Goal: Task Accomplishment & Management: Manage account settings

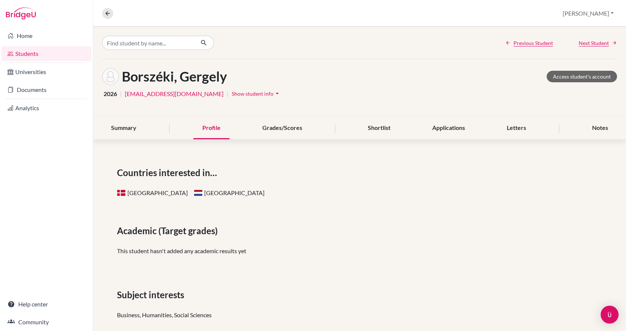
click at [41, 52] on link "Students" at bounding box center [46, 53] width 90 height 15
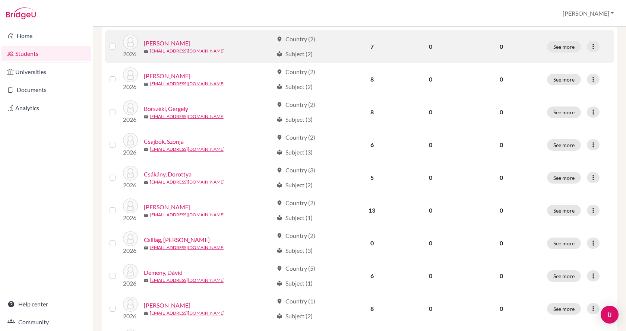
scroll to position [447, 0]
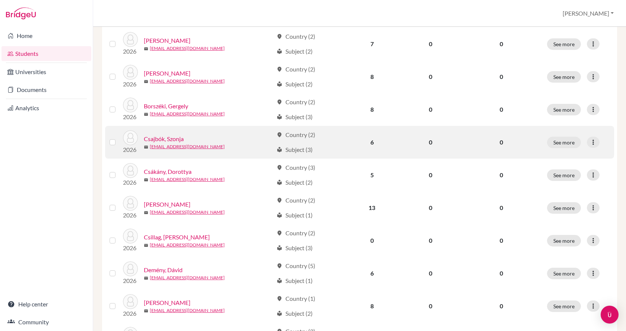
click at [164, 140] on link "Csajbók, Szonja" at bounding box center [164, 139] width 40 height 9
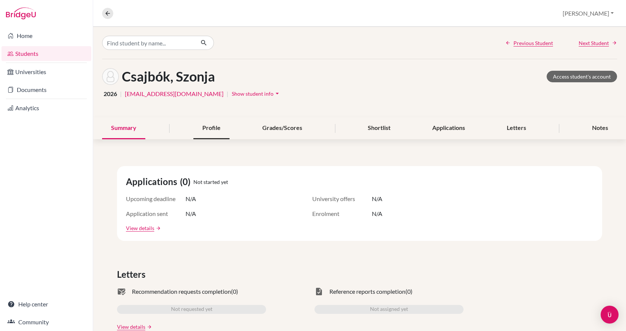
click at [203, 128] on div "Profile" at bounding box center [211, 128] width 36 height 22
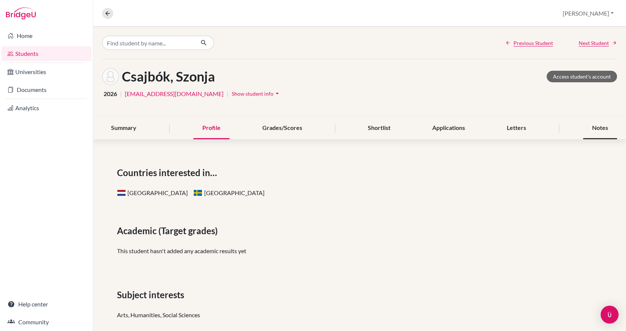
click at [602, 127] on div "Notes" at bounding box center [600, 128] width 34 height 22
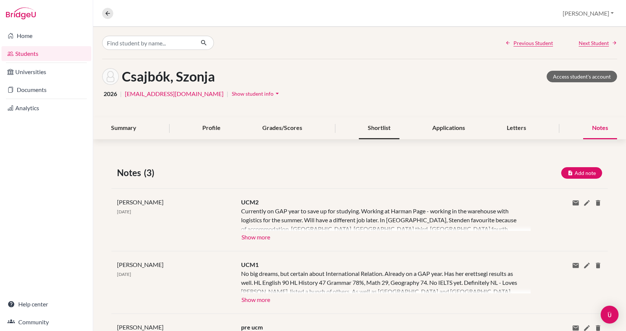
click at [367, 132] on div "Shortlist" at bounding box center [379, 128] width 41 height 22
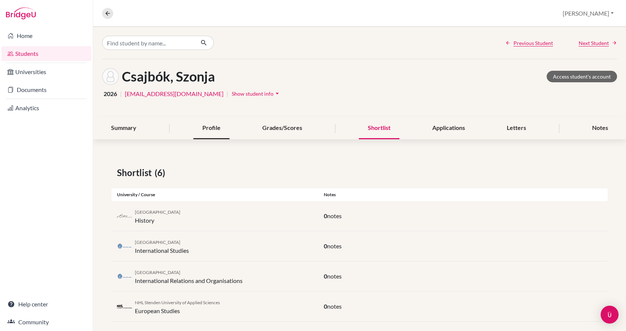
click at [201, 129] on div "Profile" at bounding box center [211, 128] width 36 height 22
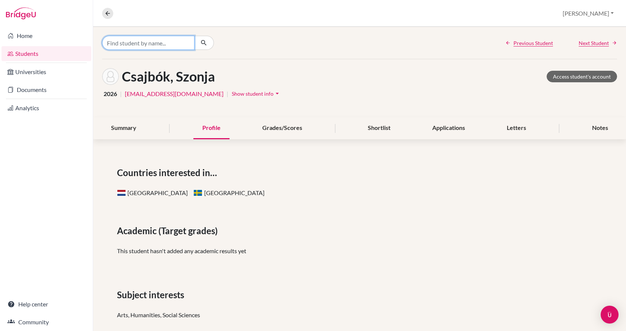
click at [145, 44] on input "Find student by name..." at bounding box center [148, 43] width 92 height 14
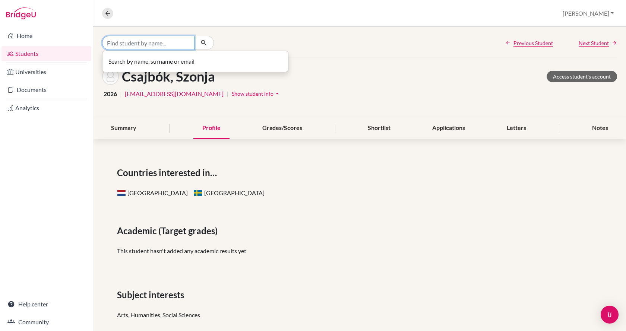
type input "v"
type input "c"
click at [105, 15] on icon at bounding box center [107, 13] width 7 height 7
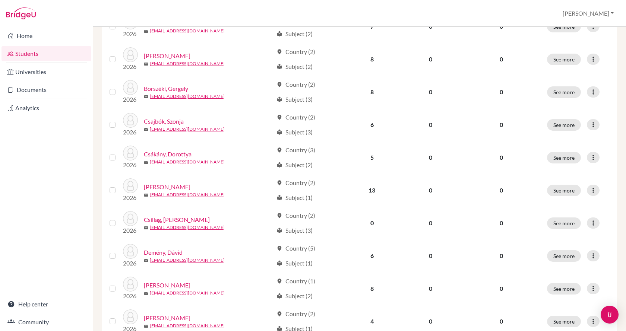
scroll to position [485, 0]
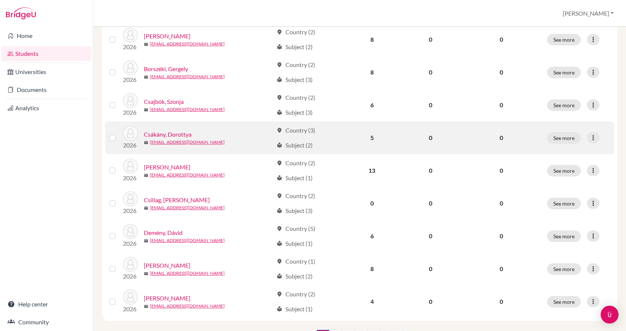
click at [183, 131] on link "Csákány, Dorottya" at bounding box center [168, 134] width 48 height 9
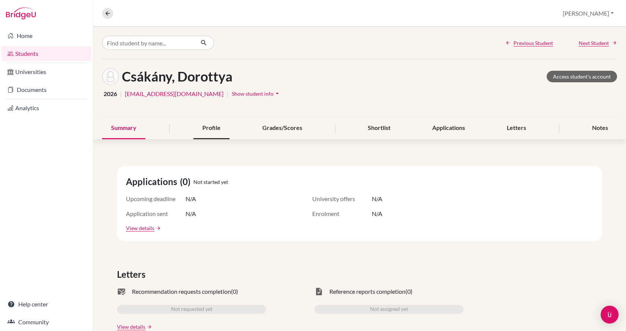
click at [202, 126] on div "Profile" at bounding box center [211, 128] width 36 height 22
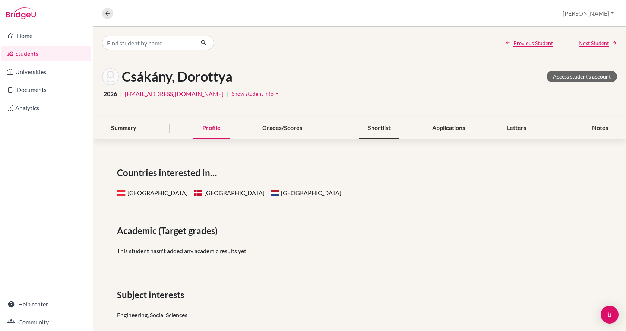
click at [372, 128] on div "Shortlist" at bounding box center [379, 128] width 41 height 22
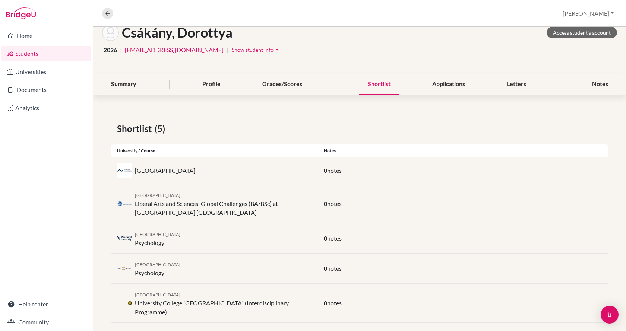
scroll to position [45, 0]
